Goal: Information Seeking & Learning: Learn about a topic

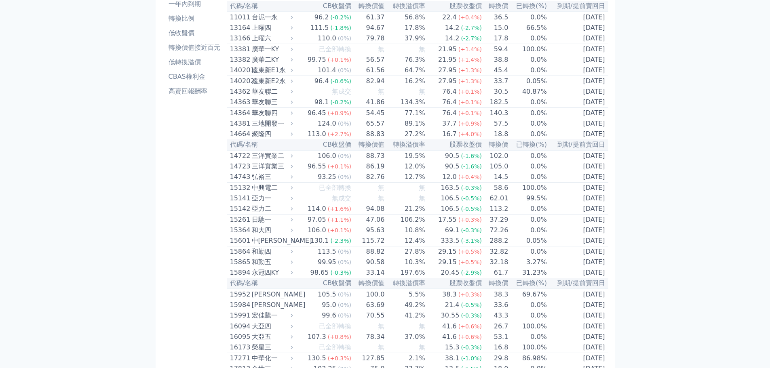
scroll to position [81, 0]
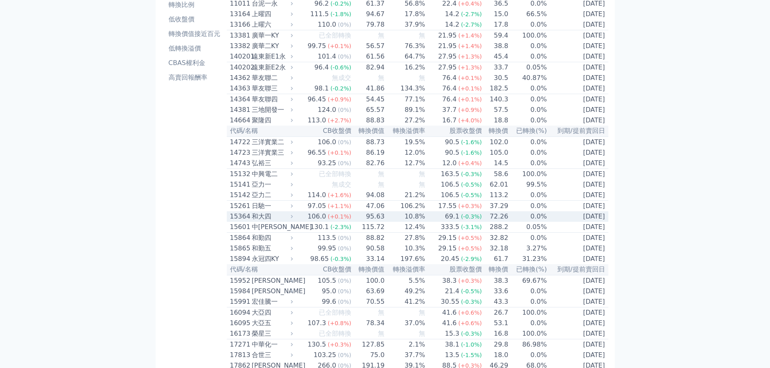
click at [260, 221] on div "和大四" at bounding box center [272, 217] width 40 height 10
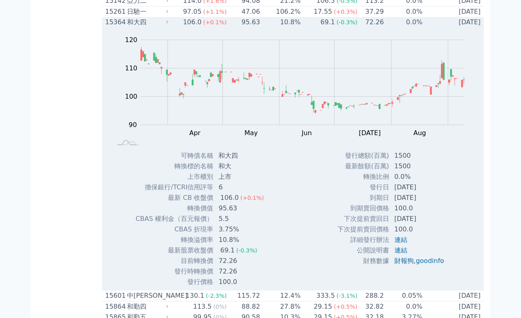
scroll to position [283, 0]
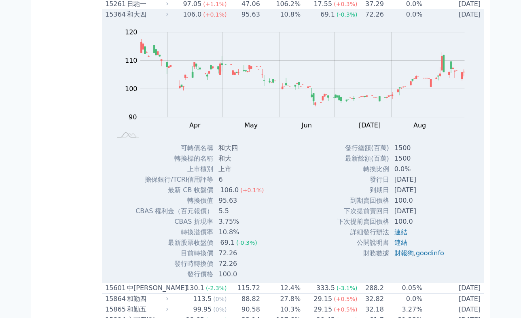
click at [295, 187] on div "Zoom Out 100 80 85 90 95 100 105 110 130 120 70 L Mar Apr May Jun [DATE] Aug Se…" at bounding box center [293, 149] width 382 height 259
click at [139, 258] on td "目前轉換價" at bounding box center [174, 253] width 78 height 11
click at [139, 269] on td "發行時轉換價" at bounding box center [174, 263] width 78 height 11
click at [139, 237] on td "轉換溢價率" at bounding box center [174, 232] width 78 height 11
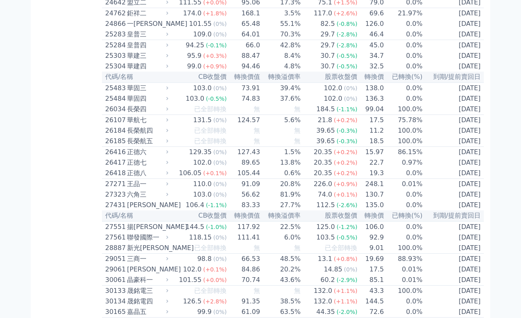
scroll to position [1091, 0]
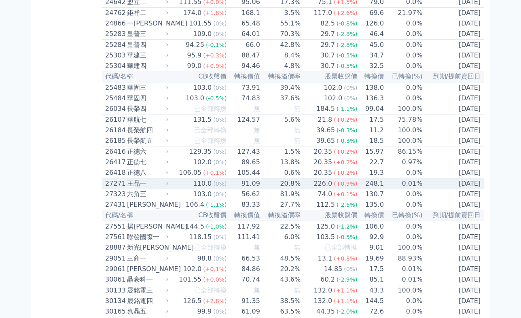
click at [136, 188] on div "王品一" at bounding box center [147, 184] width 40 height 10
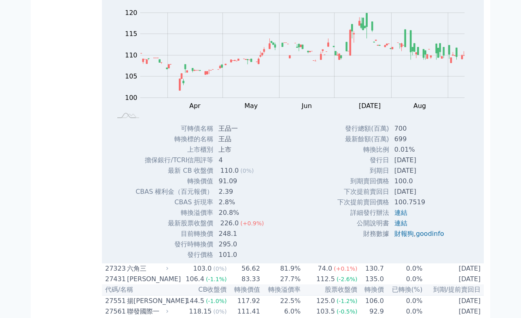
scroll to position [1293, 0]
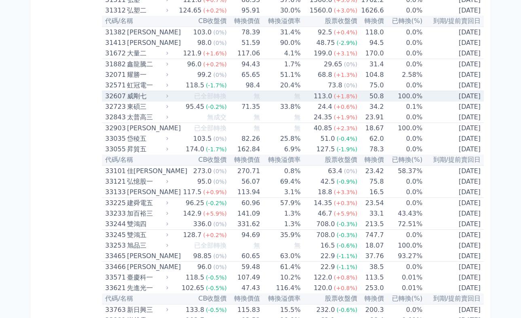
scroll to position [1819, 0]
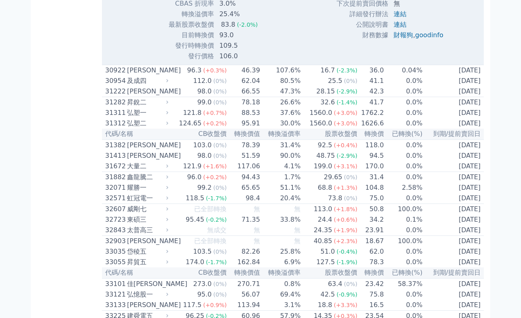
scroll to position [2061, 0]
